Goal: Task Accomplishment & Management: Manage account settings

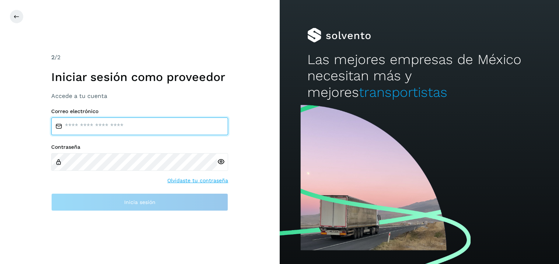
click at [100, 130] on input "email" at bounding box center [139, 127] width 177 height 18
type input "**********"
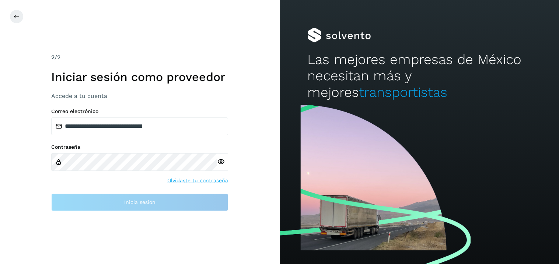
click at [221, 163] on div at bounding box center [222, 162] width 11 height 18
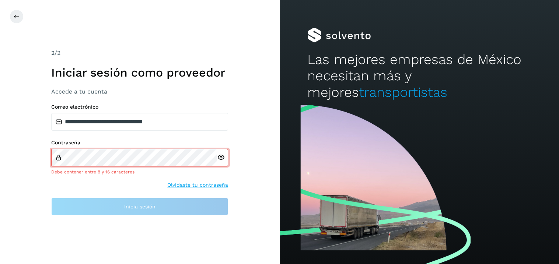
click at [220, 163] on div at bounding box center [222, 158] width 11 height 18
click at [221, 157] on icon at bounding box center [221, 158] width 8 height 8
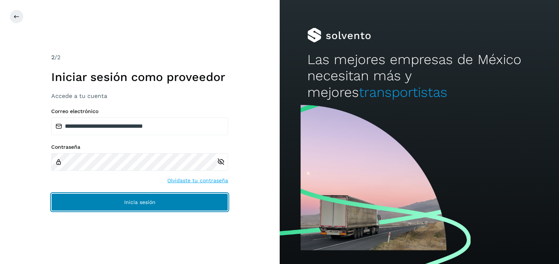
click at [132, 200] on span "Inicia sesión" at bounding box center [139, 202] width 31 height 5
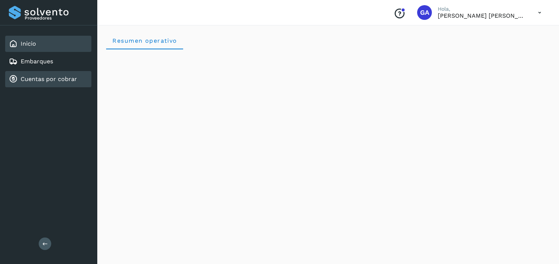
click at [55, 79] on link "Cuentas por cobrar" at bounding box center [49, 79] width 56 height 7
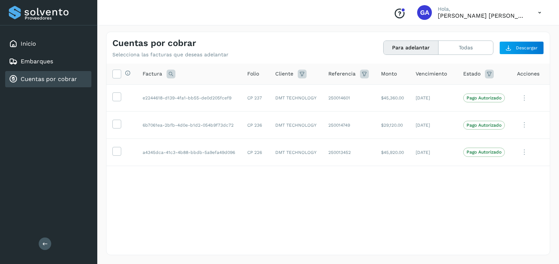
click at [296, 159] on td "DMT TECHNOLOGY" at bounding box center [295, 152] width 53 height 27
click at [535, 11] on icon at bounding box center [539, 12] width 15 height 15
click at [492, 34] on div "Cerrar sesión" at bounding box center [503, 33] width 88 height 14
